Goal: Task Accomplishment & Management: Use online tool/utility

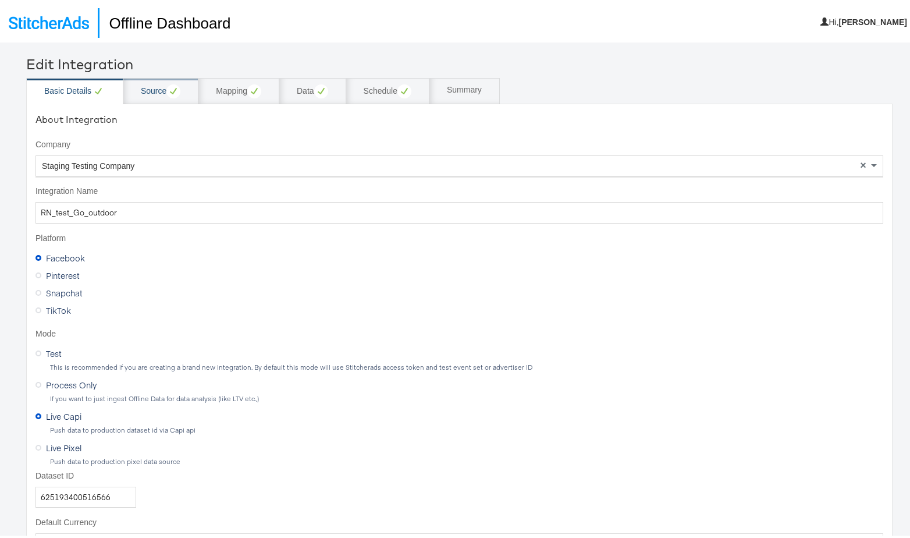
click at [152, 91] on div "Source" at bounding box center [161, 89] width 40 height 14
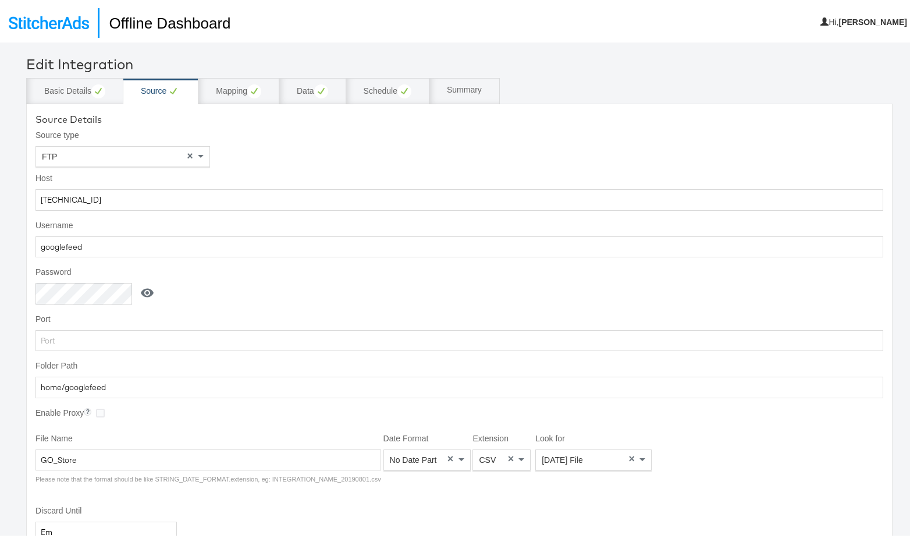
click at [146, 287] on icon at bounding box center [147, 290] width 13 height 9
click at [145, 287] on icon at bounding box center [151, 290] width 13 height 9
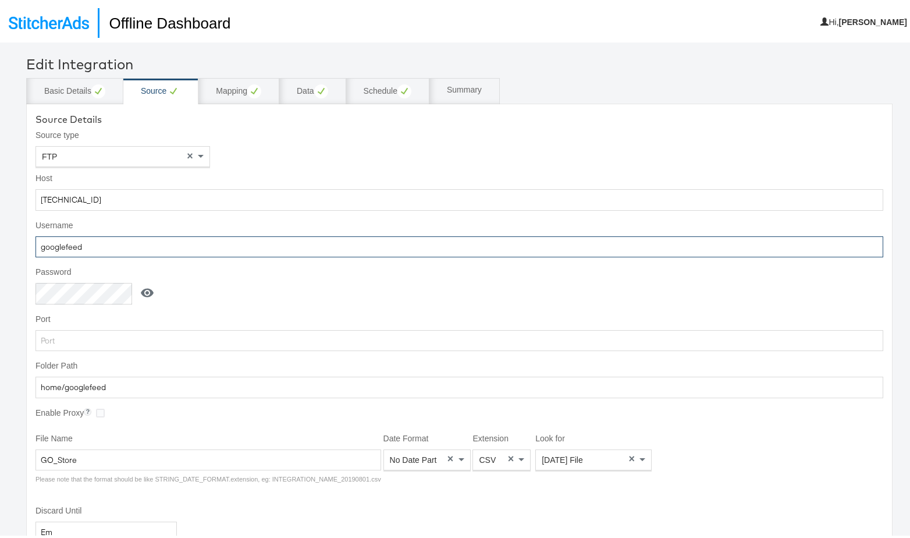
click at [86, 247] on input "googlefeed" at bounding box center [459, 245] width 848 height 22
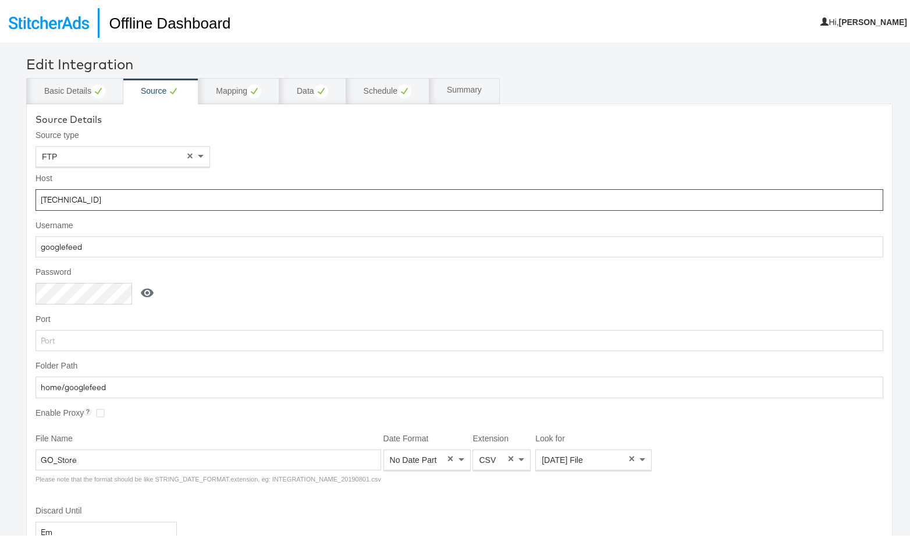
click at [108, 194] on input "[TECHNICAL_ID]" at bounding box center [459, 198] width 848 height 22
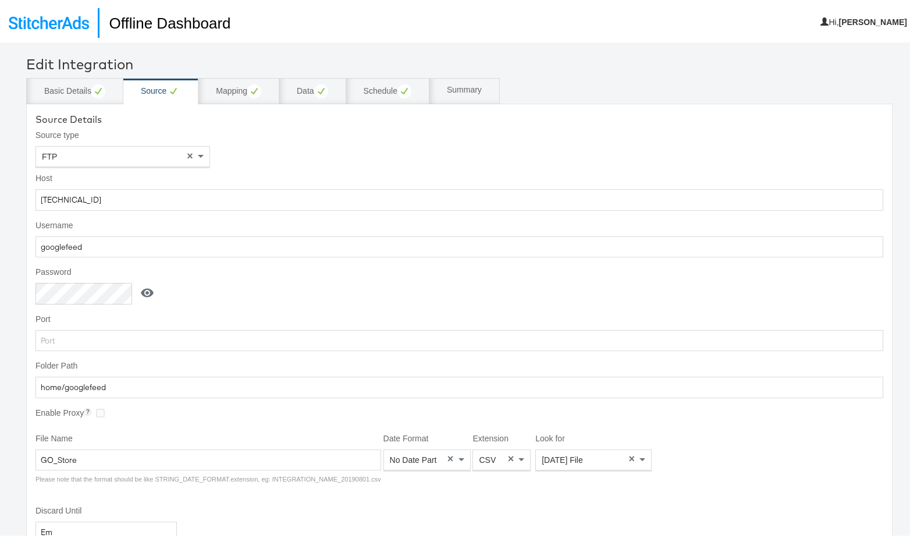
click at [150, 288] on icon at bounding box center [147, 290] width 13 height 9
drag, startPoint x: 116, startPoint y: 292, endPoint x: 38, endPoint y: 289, distance: 78.6
click at [38, 289] on input "aeL4X2smvcP56KTQ" at bounding box center [85, 291] width 101 height 22
